Goal: Task Accomplishment & Management: Manage account settings

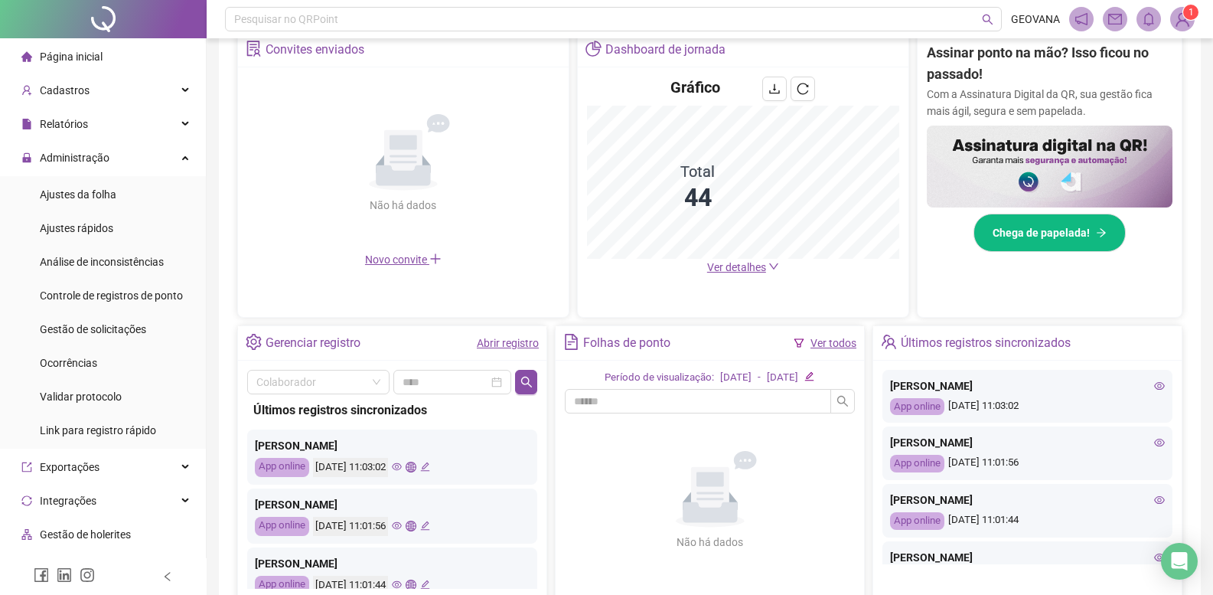
scroll to position [153, 0]
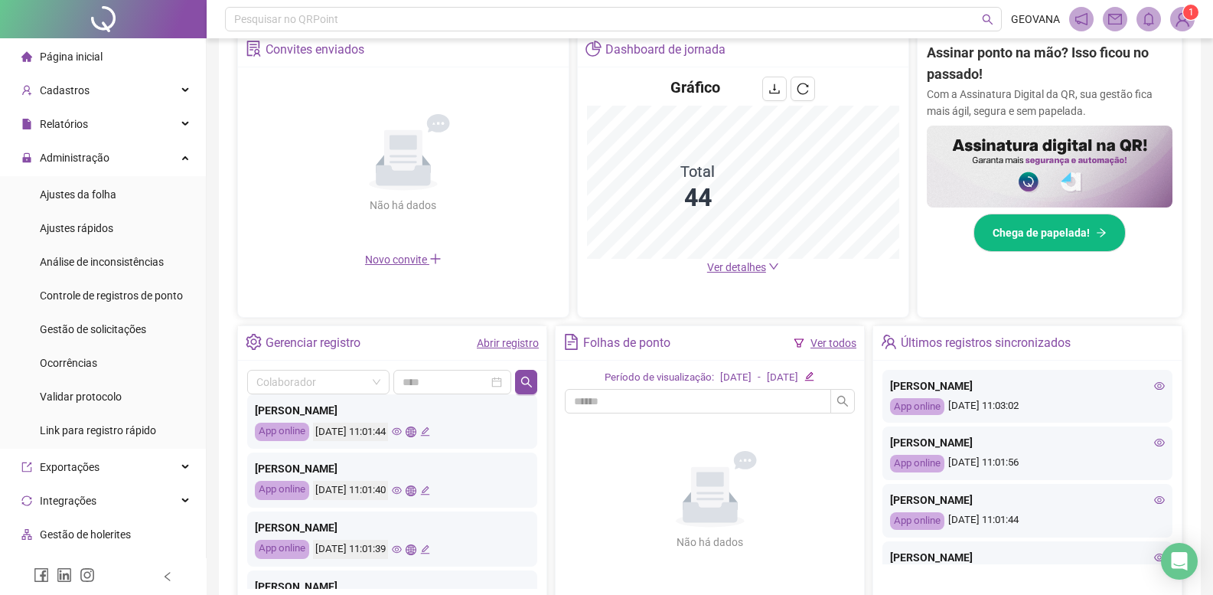
click at [494, 342] on link "Abrir registro" at bounding box center [508, 343] width 62 height 12
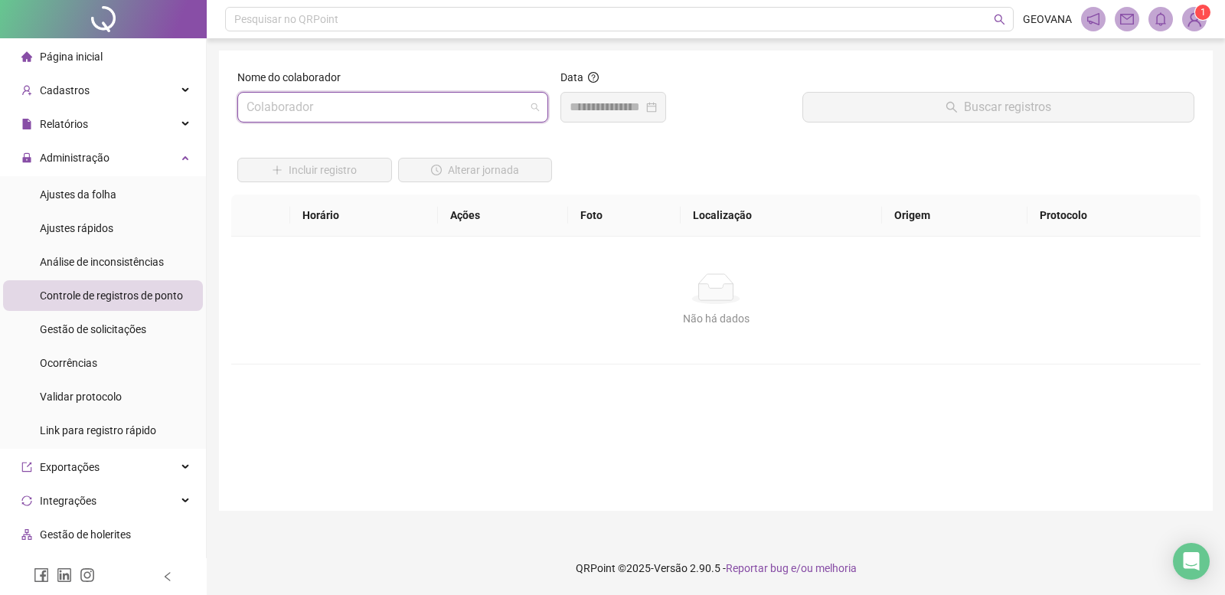
click at [355, 111] on input "search" at bounding box center [385, 107] width 279 height 29
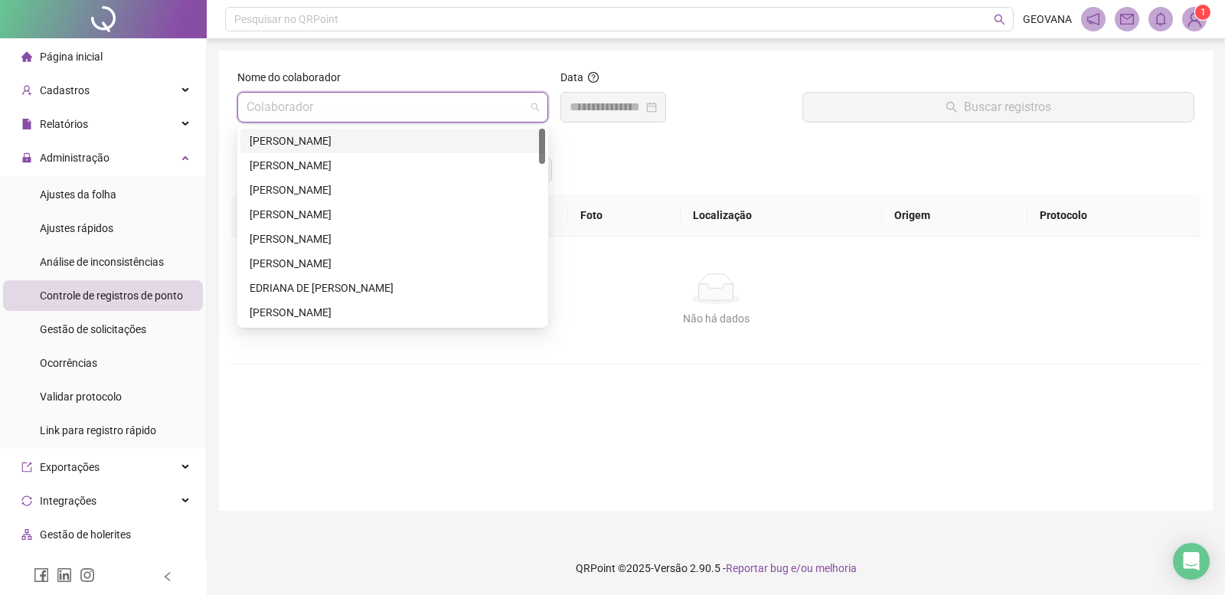
type input "*"
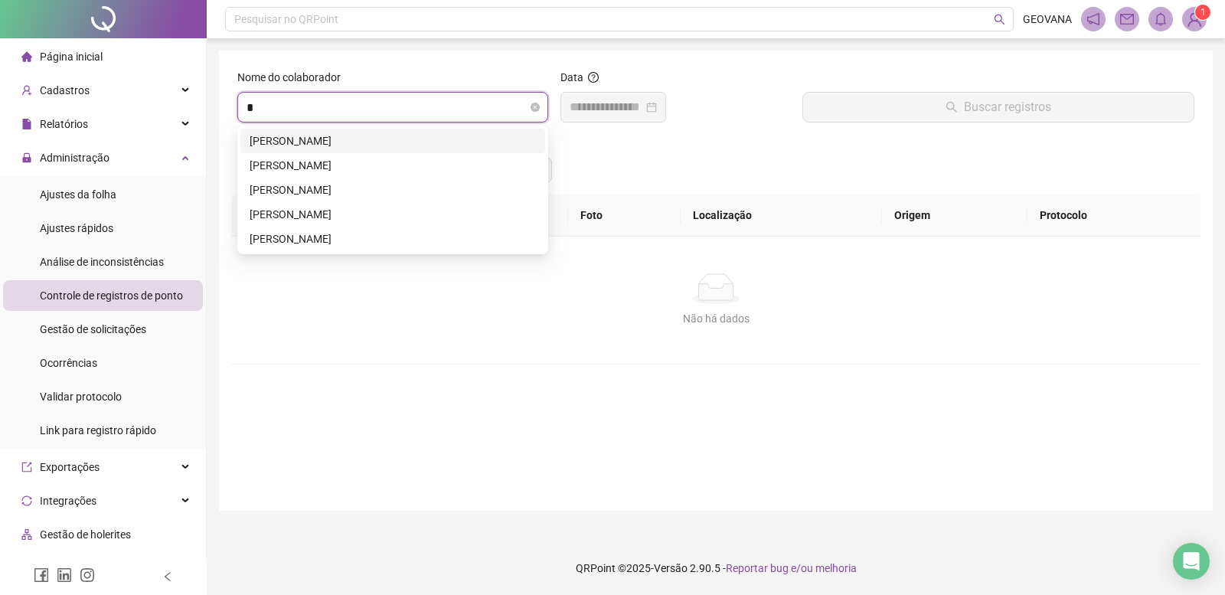
type input "**"
click at [360, 138] on div "[PERSON_NAME]" at bounding box center [393, 140] width 286 height 17
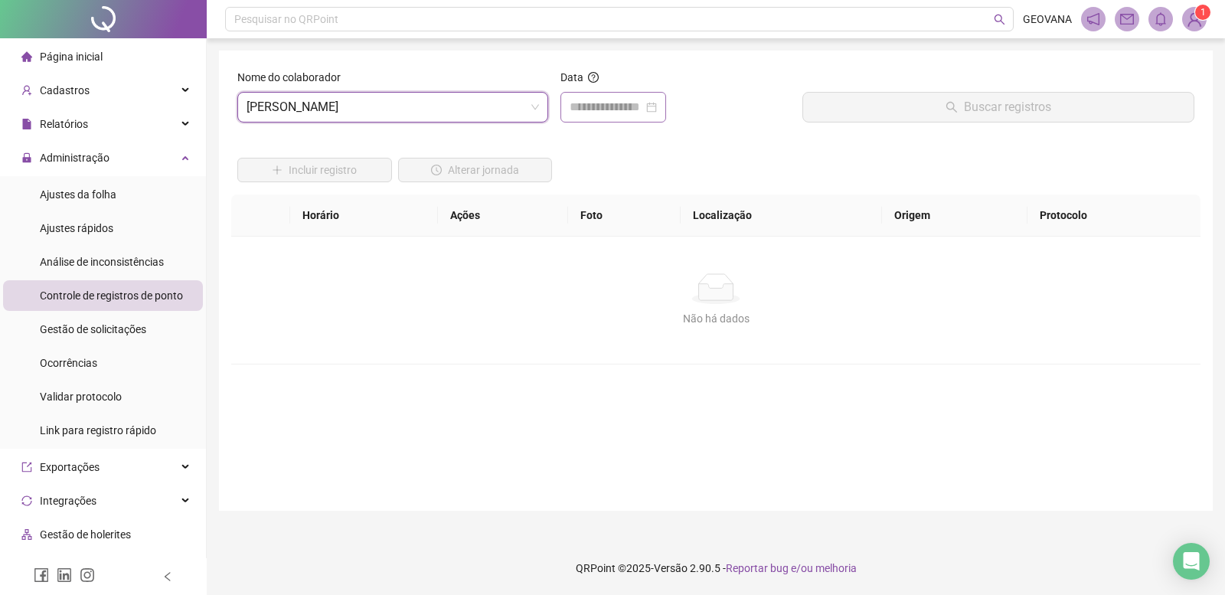
click at [657, 103] on div at bounding box center [612, 107] width 87 height 18
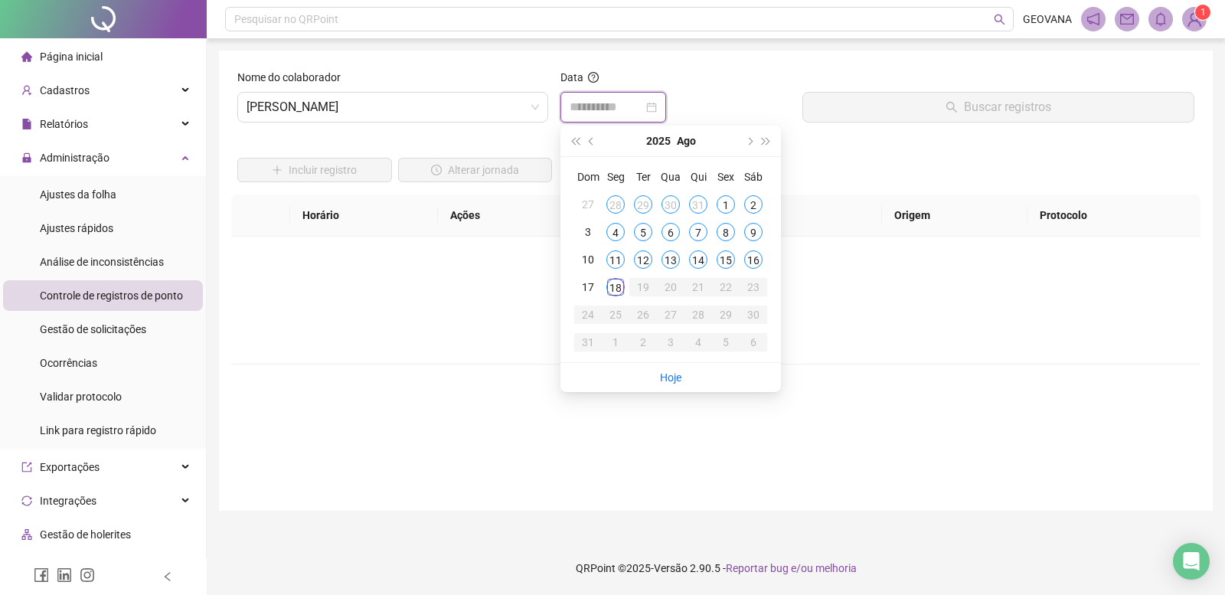
type input "**********"
click at [726, 253] on div "15" at bounding box center [725, 259] width 18 height 18
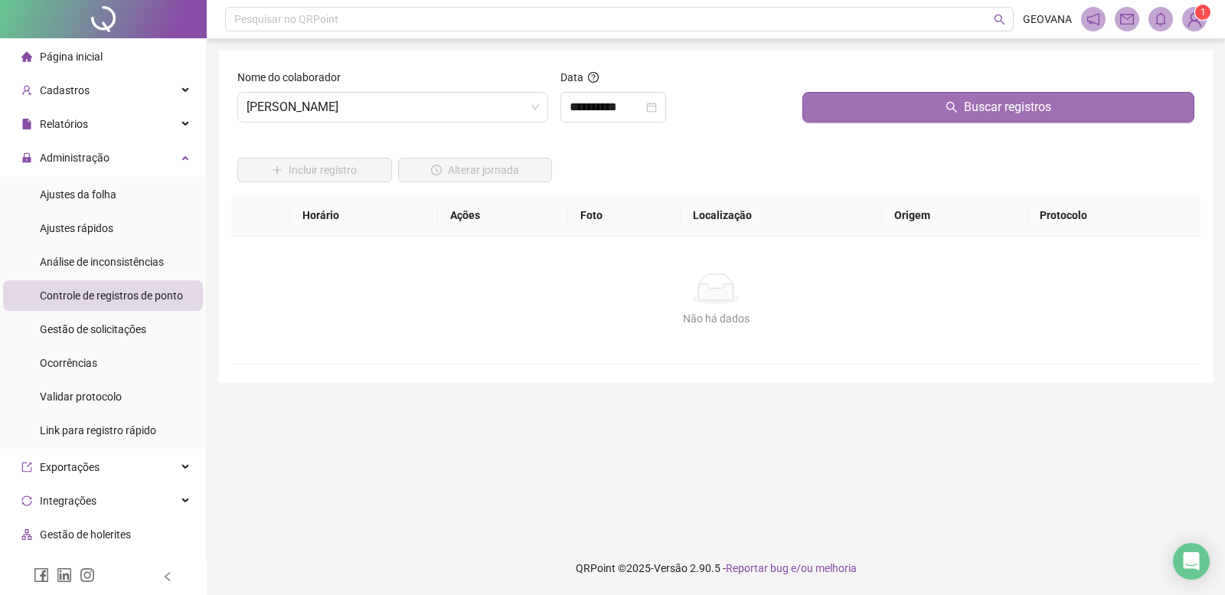
click at [840, 103] on button "Buscar registros" at bounding box center [998, 107] width 392 height 31
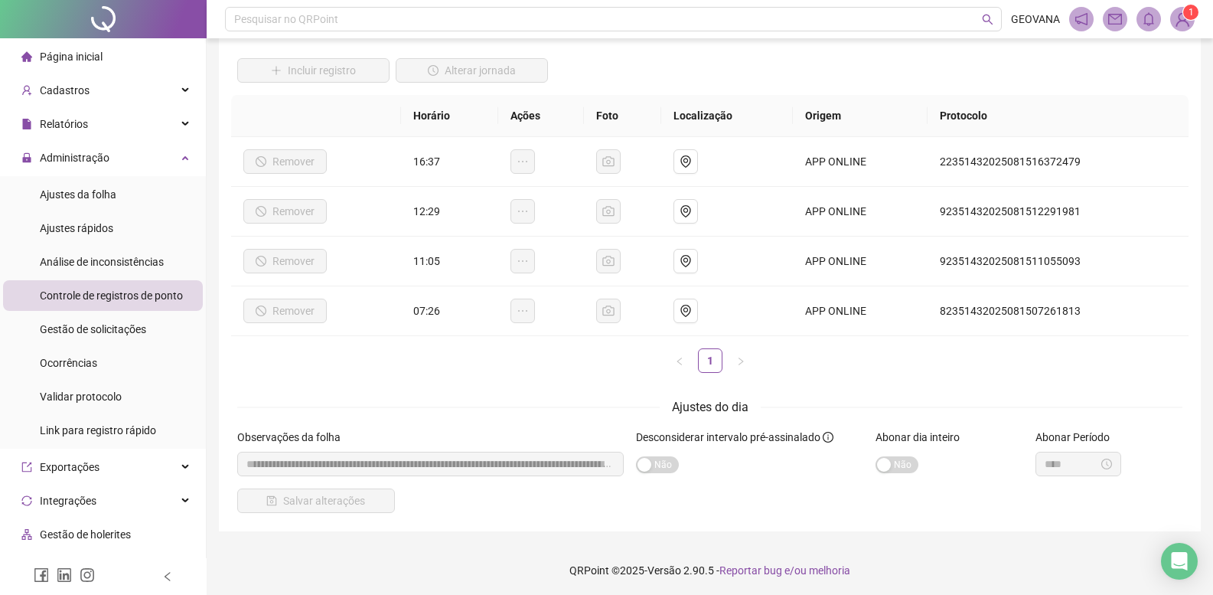
scroll to position [102, 0]
click at [107, 51] on li "Página inicial" at bounding box center [103, 56] width 200 height 31
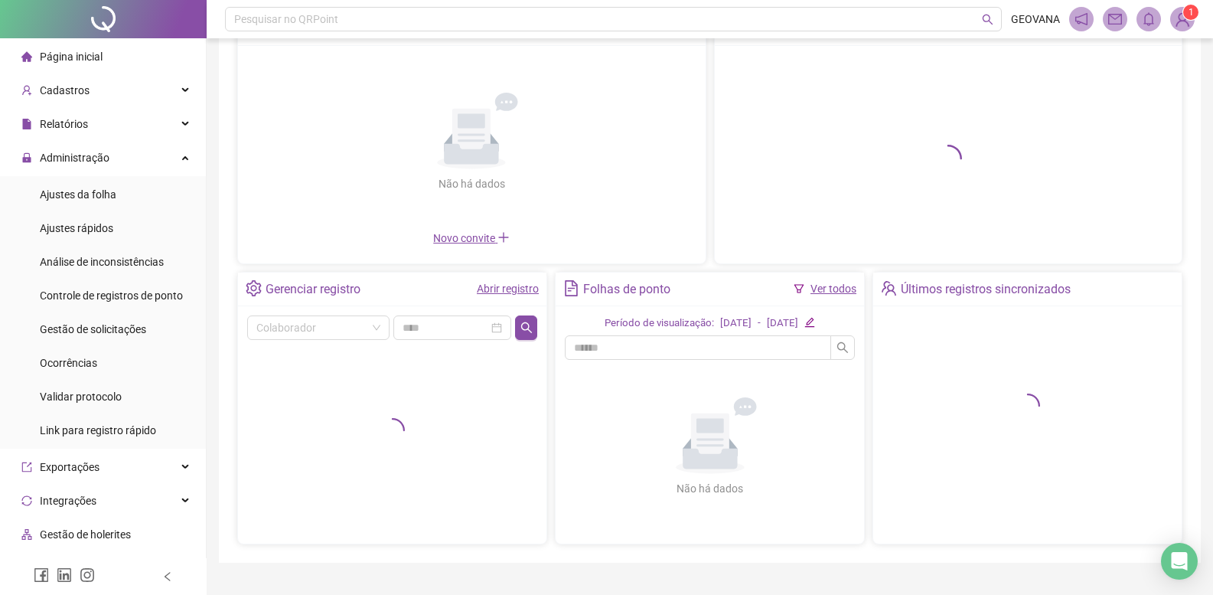
scroll to position [126, 0]
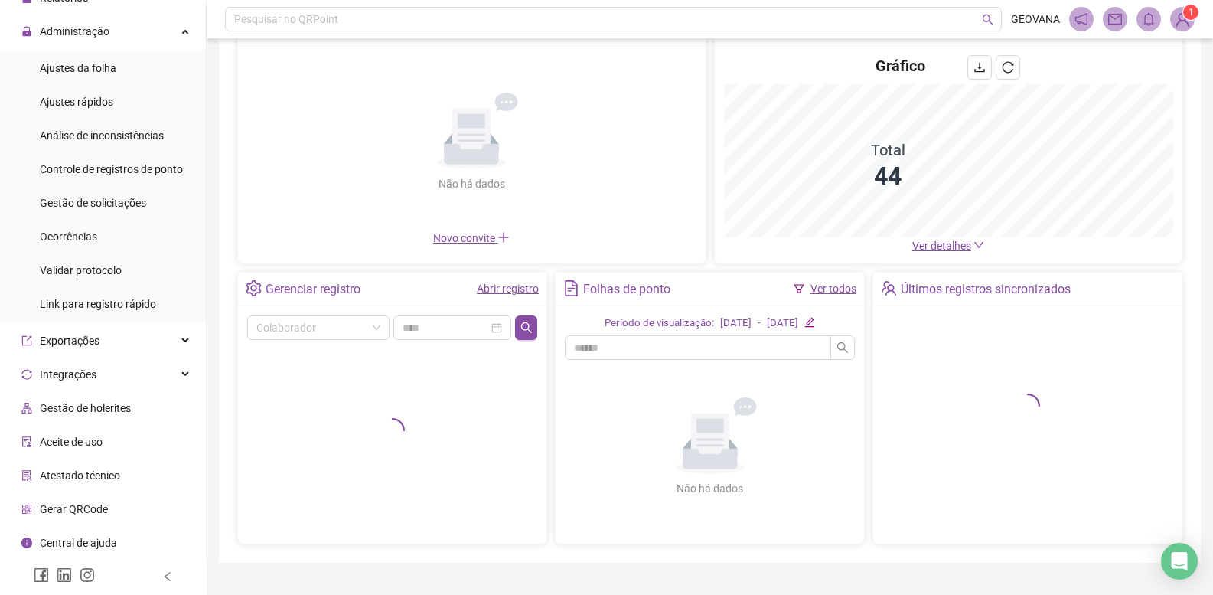
click at [73, 444] on span "Aceite de uso" at bounding box center [71, 442] width 63 height 12
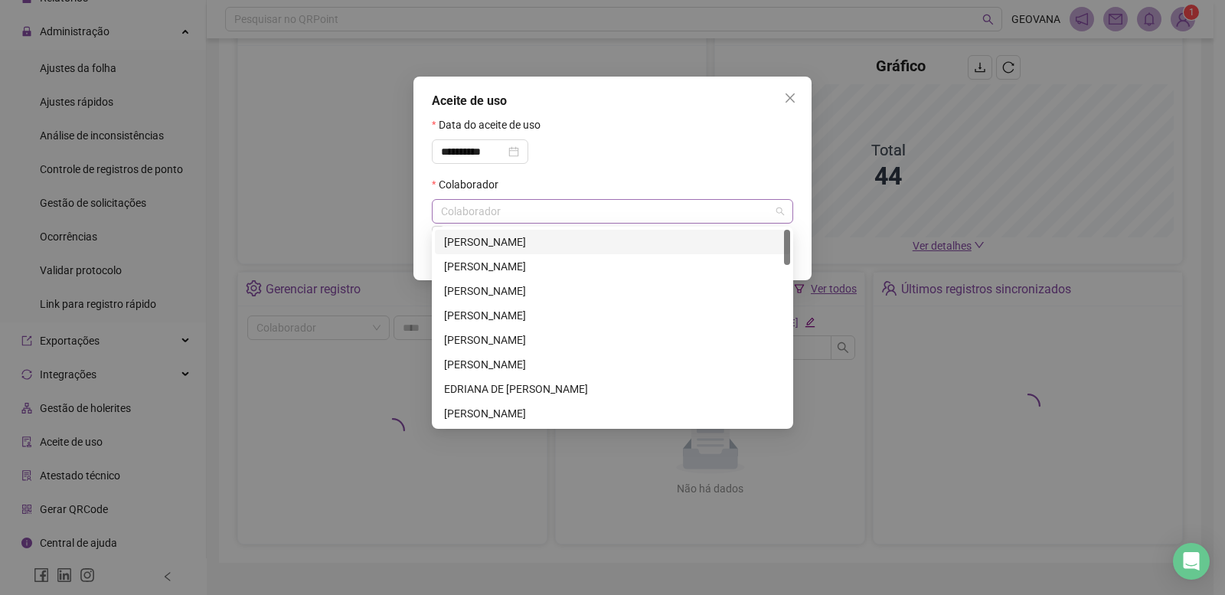
click at [494, 217] on div "Colaborador" at bounding box center [612, 211] width 361 height 24
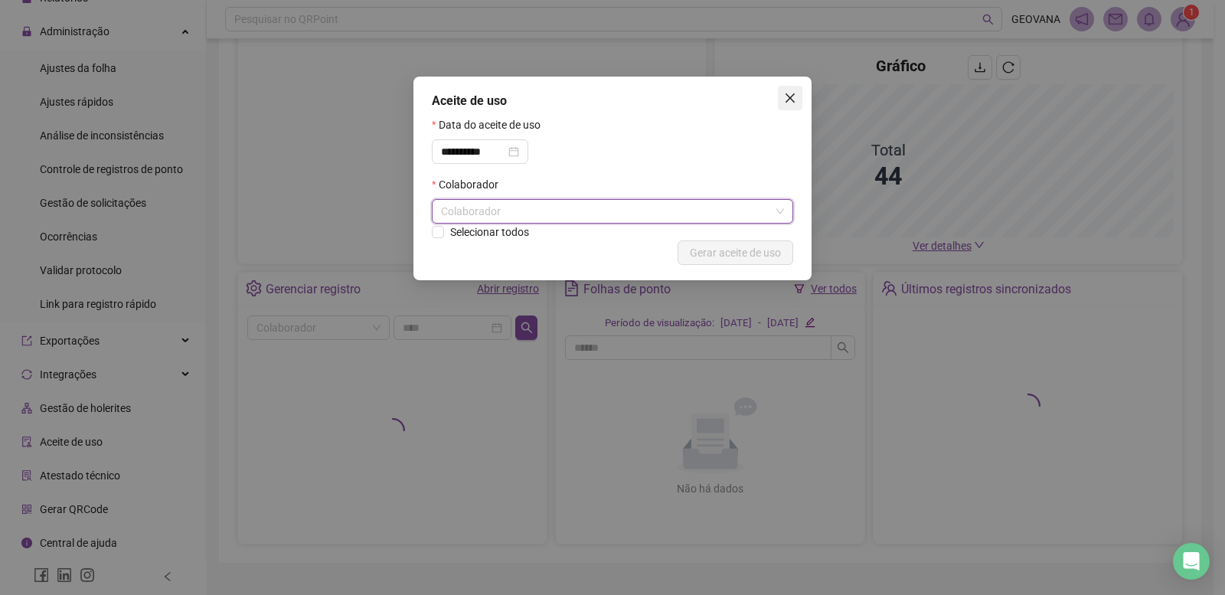
click at [791, 94] on icon "close" at bounding box center [790, 98] width 12 height 12
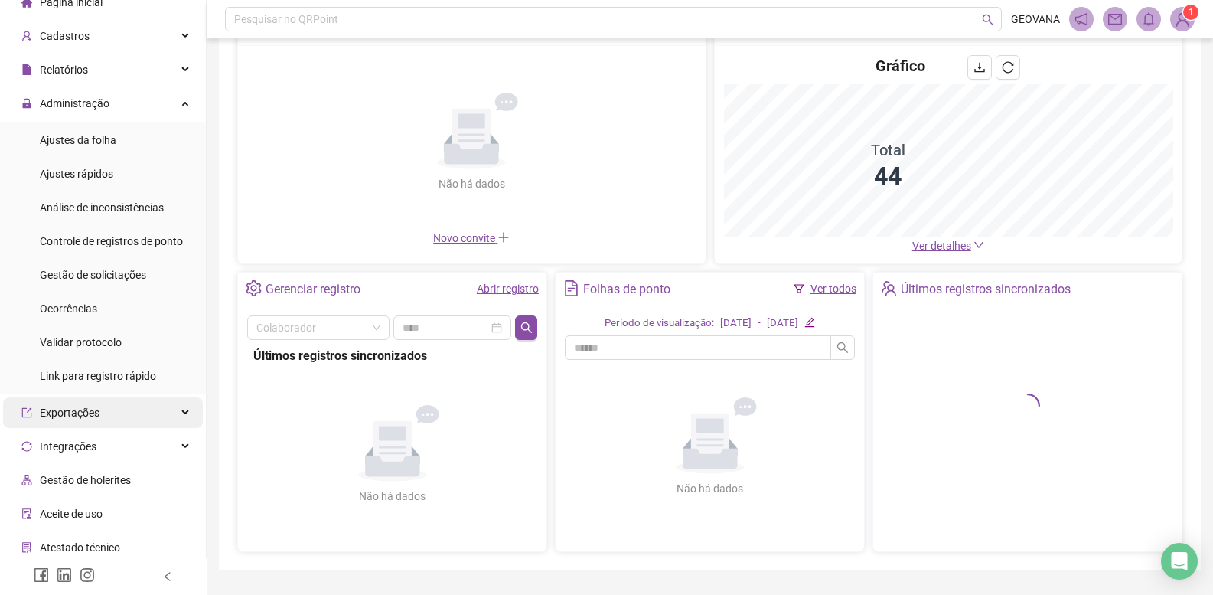
scroll to position [126, 0]
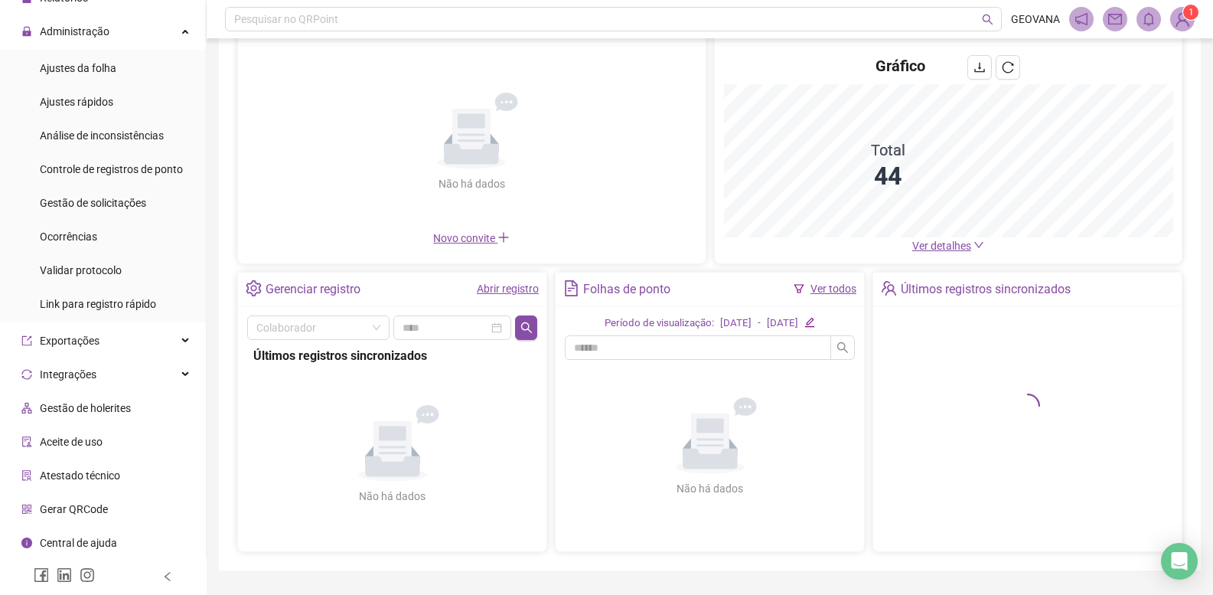
click at [98, 409] on span "Gestão de holerites" at bounding box center [85, 408] width 91 height 12
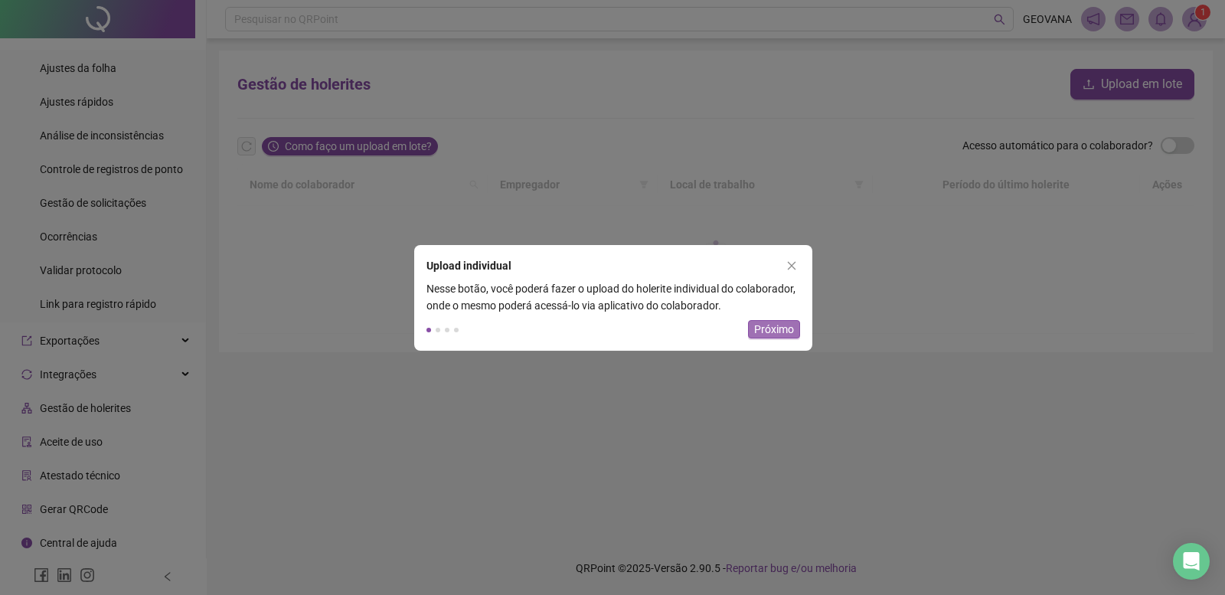
click at [759, 325] on span "Próximo" at bounding box center [774, 329] width 40 height 17
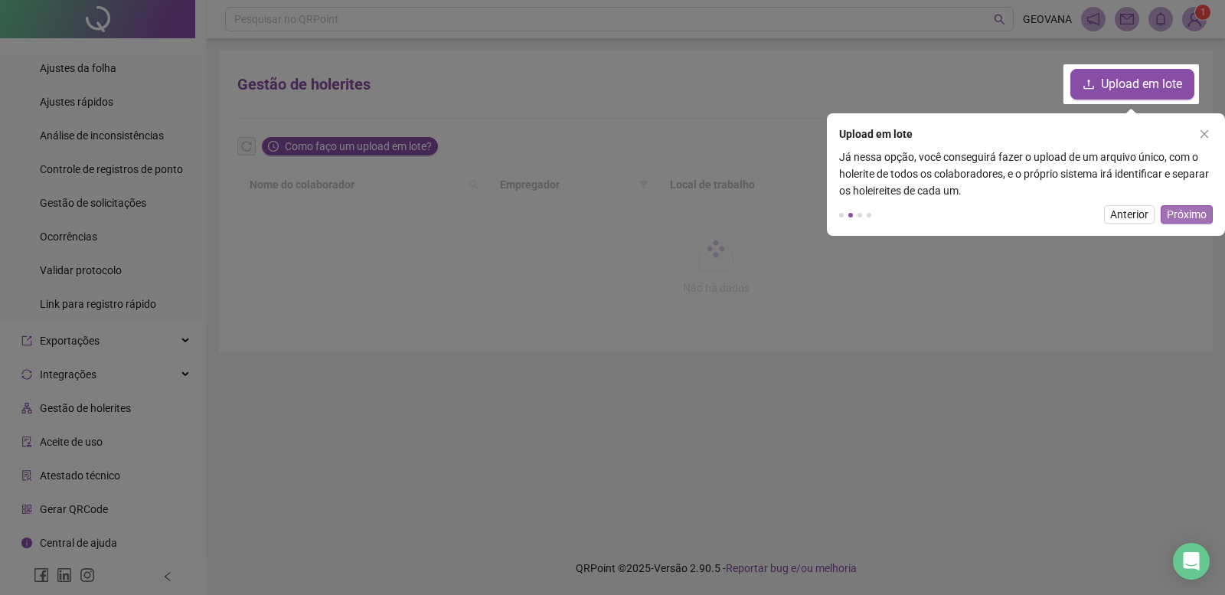
click at [1166, 207] on button "Próximo" at bounding box center [1186, 214] width 52 height 18
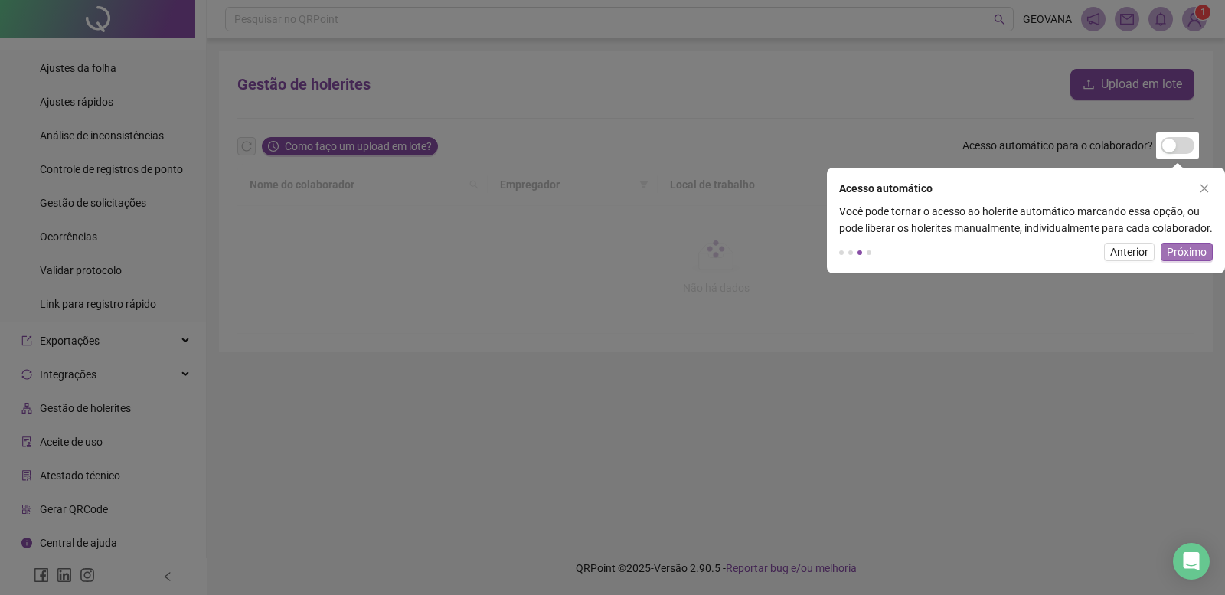
click at [1176, 260] on span "Próximo" at bounding box center [1186, 251] width 40 height 17
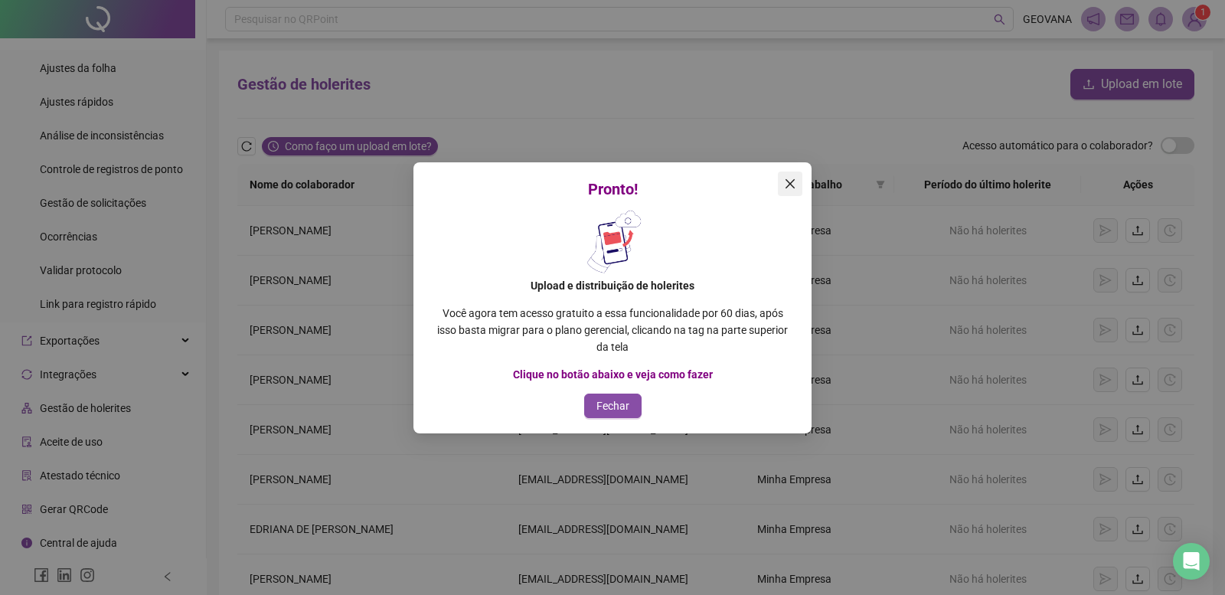
click at [788, 187] on icon "close" at bounding box center [790, 184] width 12 height 12
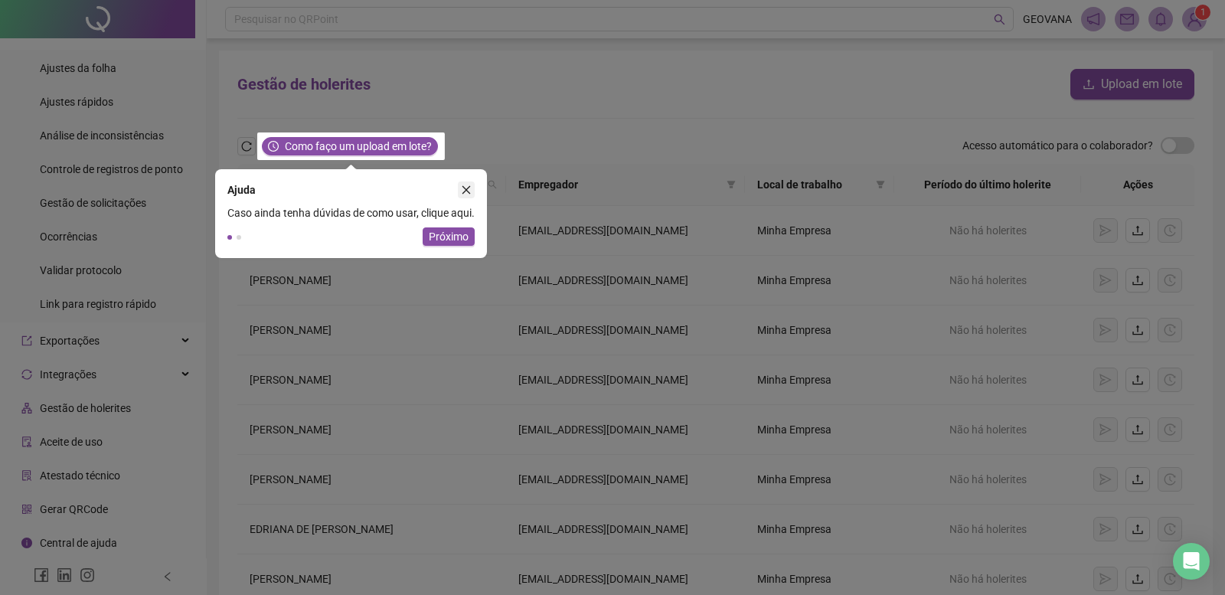
click at [462, 188] on icon "close" at bounding box center [466, 189] width 11 height 11
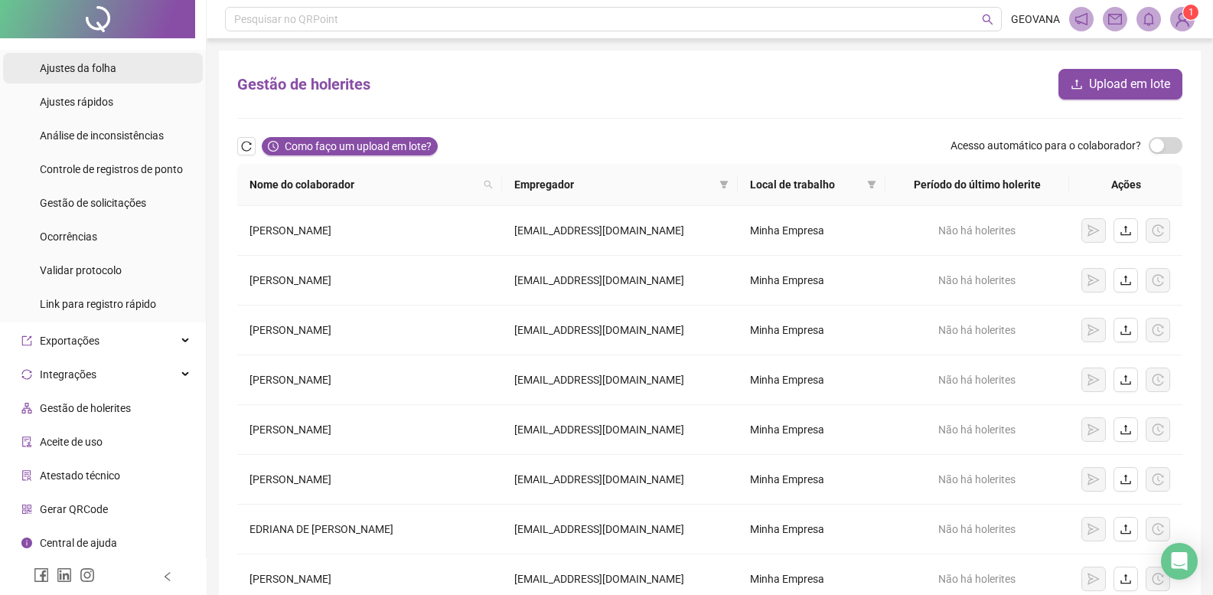
click at [109, 53] on div "Ajustes da folha" at bounding box center [78, 68] width 77 height 31
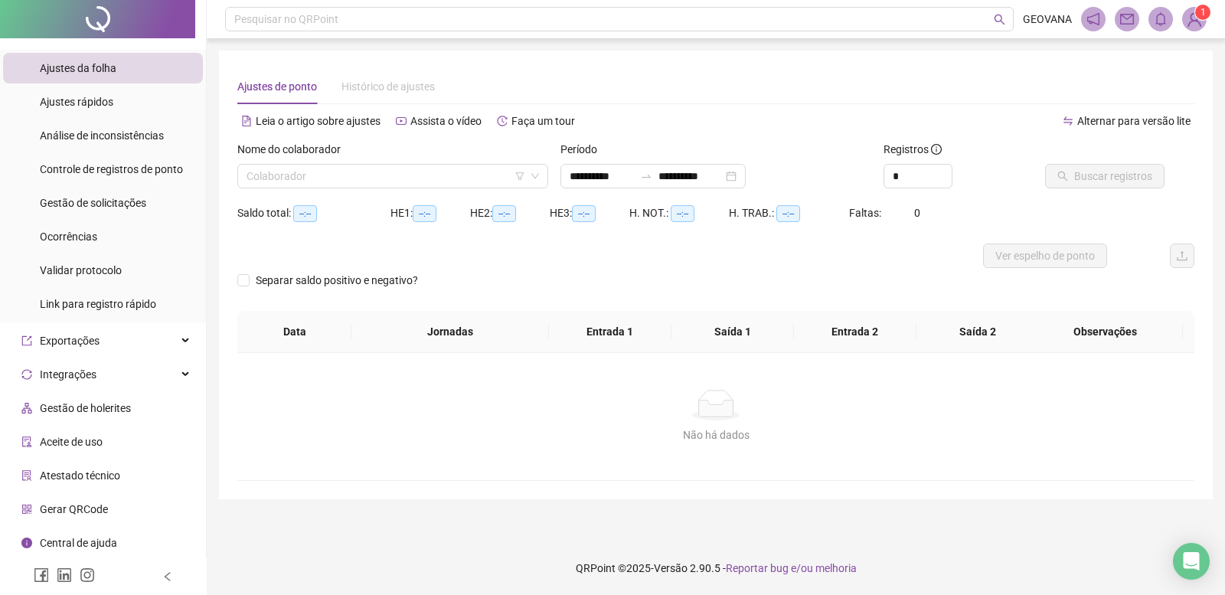
type input "**********"
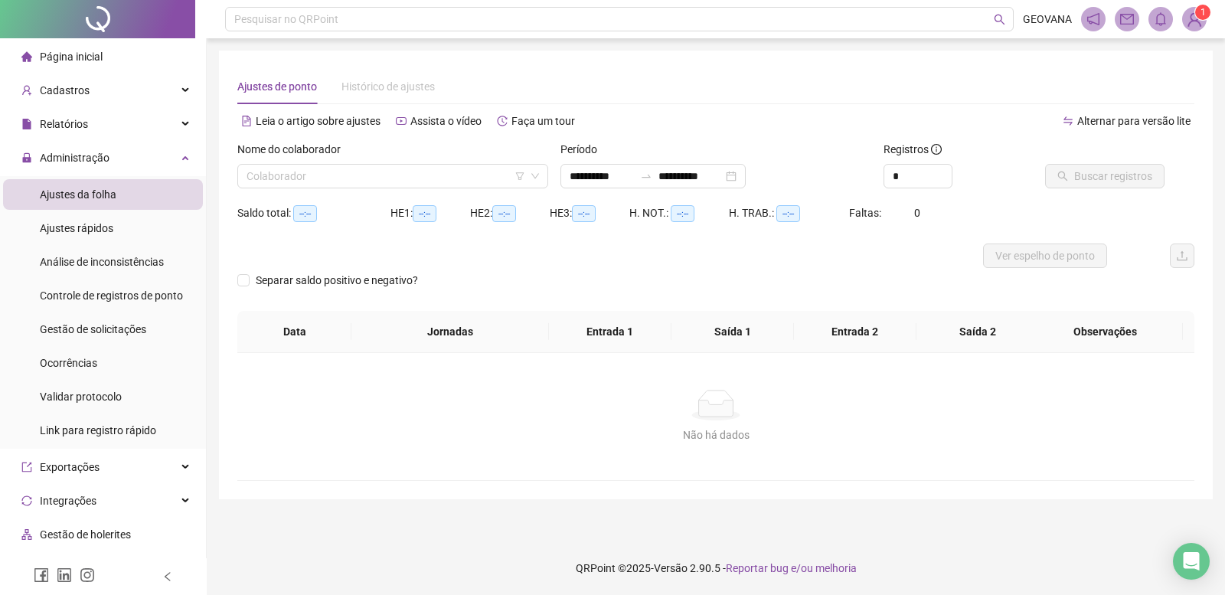
click at [57, 58] on span "Página inicial" at bounding box center [71, 57] width 63 height 12
